Goal: Task Accomplishment & Management: Manage account settings

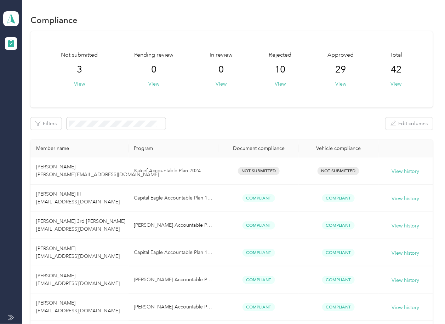
click at [220, 118] on div "Filters Edit columns" at bounding box center [231, 124] width 402 height 12
click at [19, 20] on aside "Katcef Brothers Team dashboard" at bounding box center [11, 162] width 22 height 324
click at [9, 17] on icon at bounding box center [11, 18] width 8 height 9
click at [43, 74] on div "Log out" at bounding box center [77, 74] width 139 height 12
